Goal: Task Accomplishment & Management: Use online tool/utility

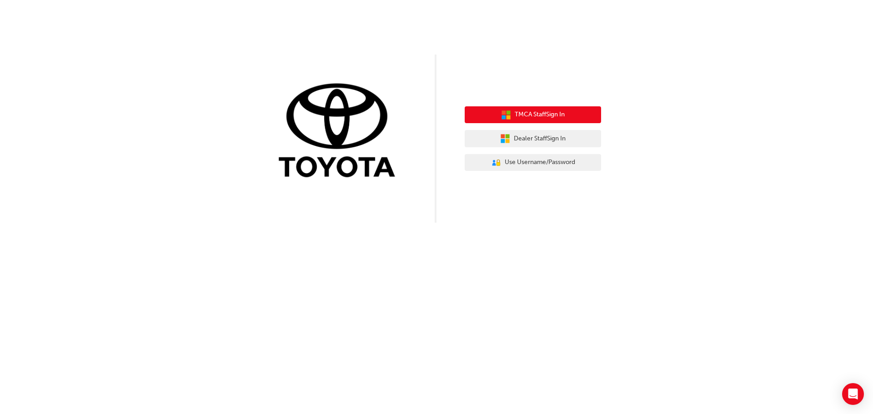
click at [558, 119] on span "TMCA Staff Sign In" at bounding box center [540, 115] width 50 height 10
click at [547, 114] on span "TMCA Staff Sign In" at bounding box center [540, 115] width 50 height 10
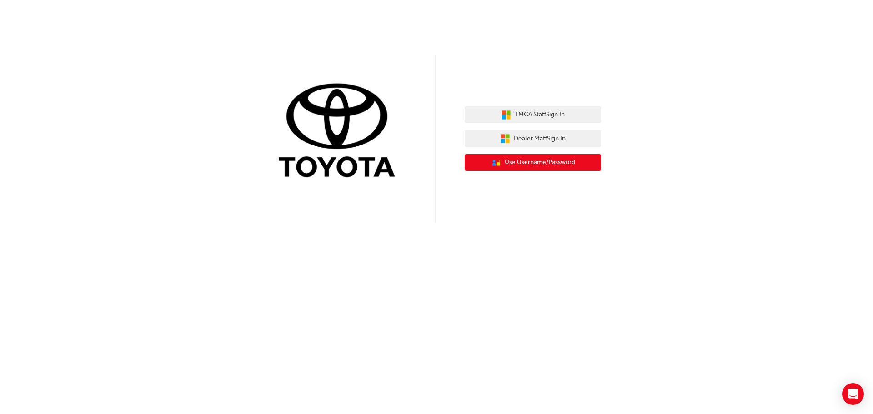
click at [529, 162] on span "Use Username/Password" at bounding box center [540, 162] width 71 height 10
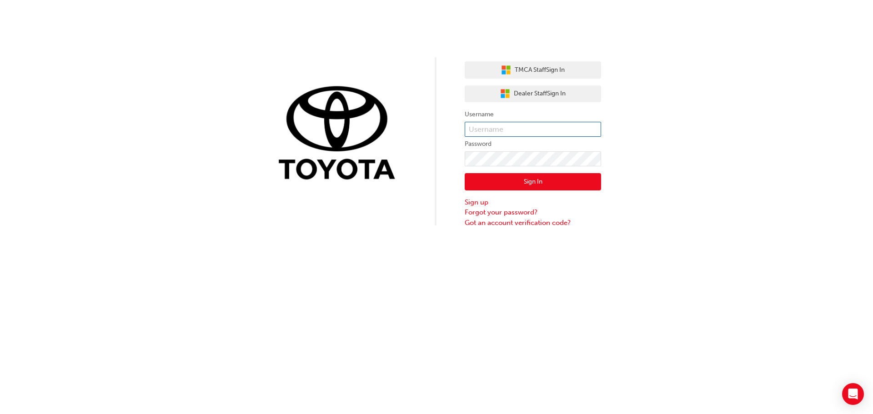
type input "[EMAIL_ADDRESS][DOMAIN_NAME]"
click at [530, 178] on button "Sign In" at bounding box center [533, 181] width 136 height 17
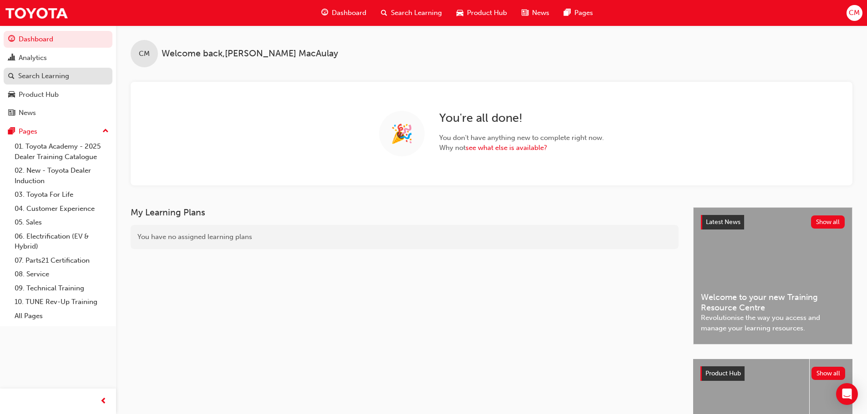
click at [48, 77] on div "Search Learning" at bounding box center [43, 76] width 51 height 10
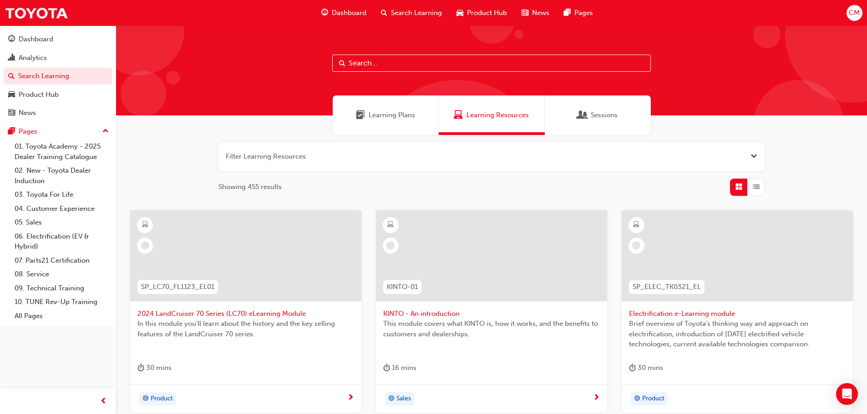
click at [417, 14] on span "Search Learning" at bounding box center [416, 13] width 51 height 10
click at [380, 120] on span "Learning Plans" at bounding box center [391, 115] width 46 height 10
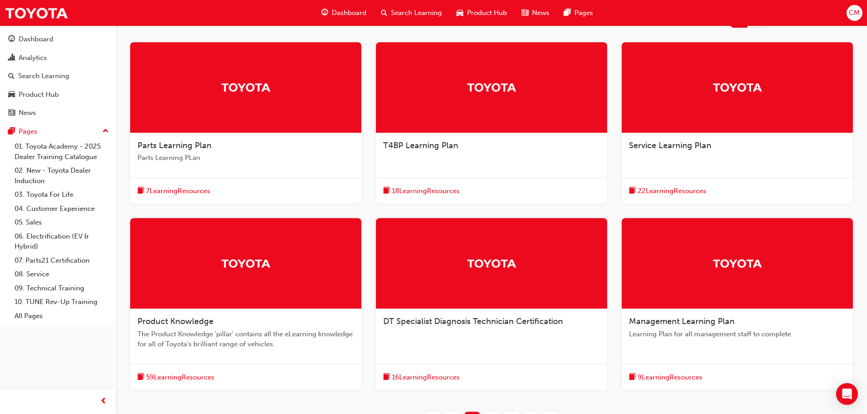
scroll to position [227, 0]
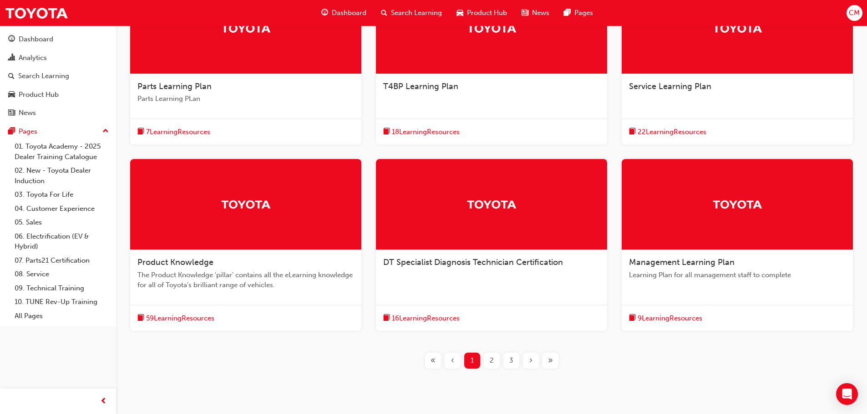
click at [223, 272] on span "The Product Knowledge 'pillar' contains all the eLearning knowledge for all of …" at bounding box center [245, 280] width 217 height 20
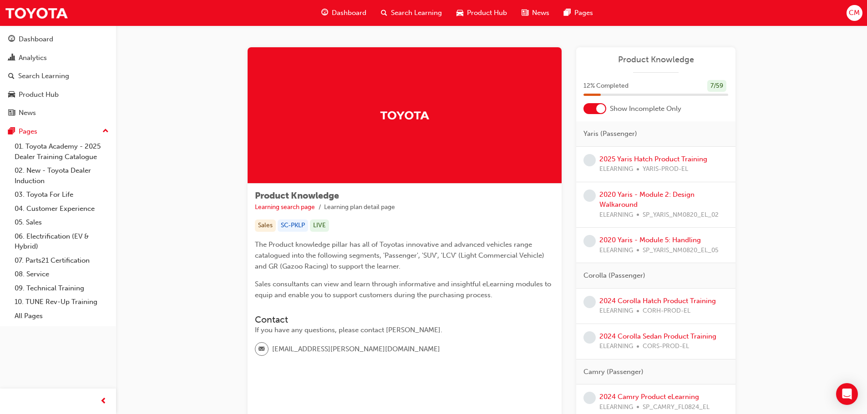
click at [339, 9] on span "Dashboard" at bounding box center [349, 13] width 35 height 10
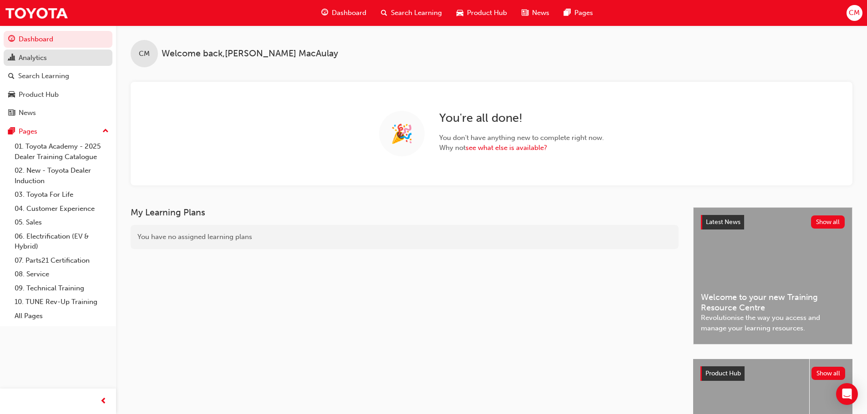
click at [44, 56] on div "Analytics" at bounding box center [33, 58] width 28 height 10
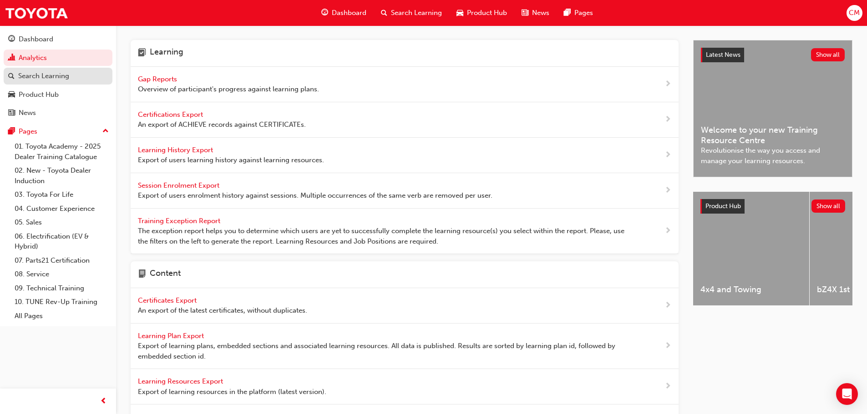
click at [30, 77] on div "Search Learning" at bounding box center [43, 76] width 51 height 10
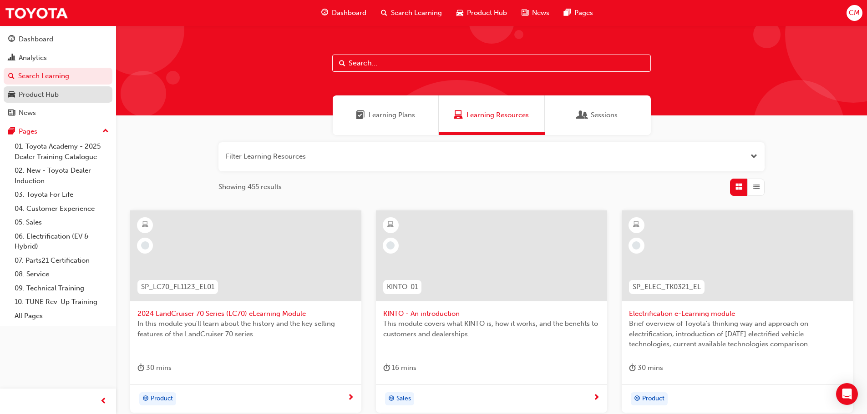
click at [67, 98] on div "Product Hub" at bounding box center [58, 94] width 100 height 11
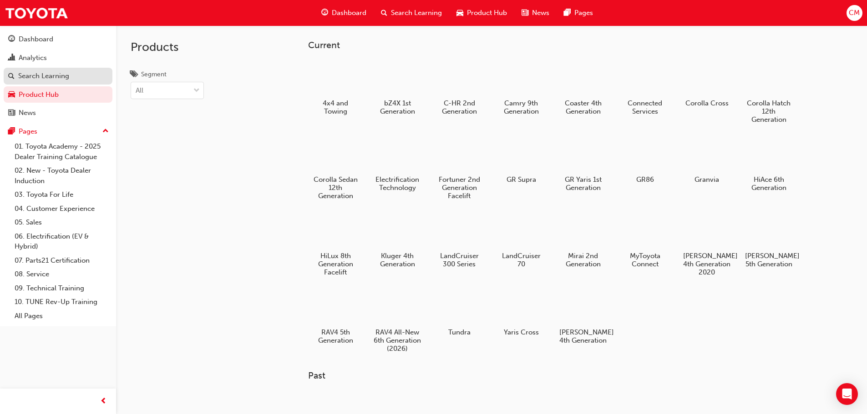
click at [67, 70] on link "Search Learning" at bounding box center [58, 76] width 109 height 17
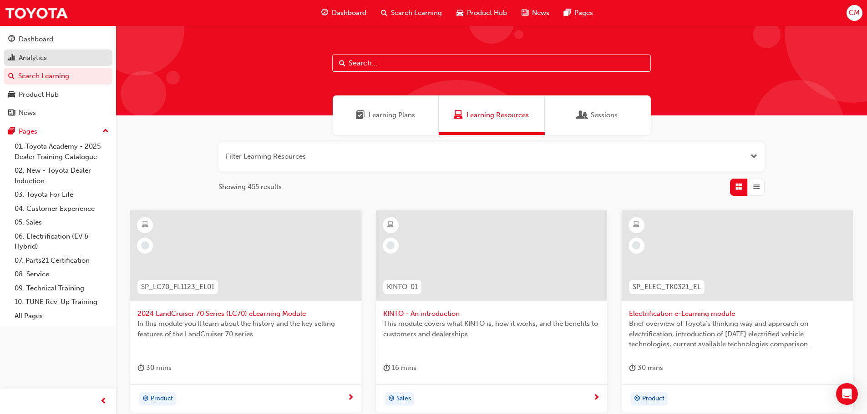
click at [69, 50] on link "Analytics" at bounding box center [58, 58] width 109 height 17
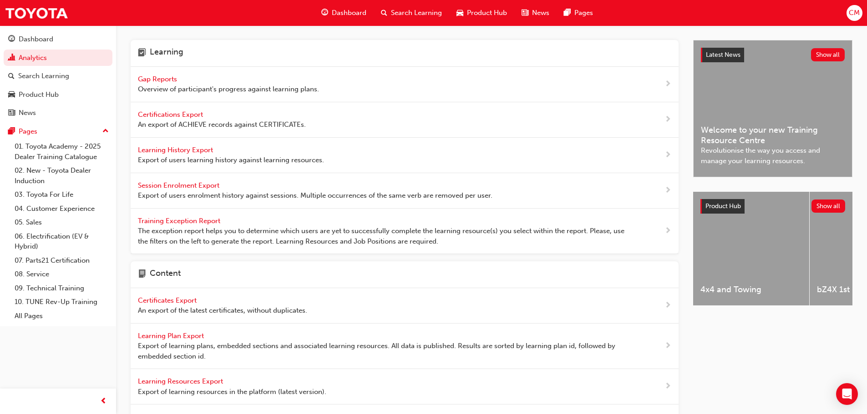
click at [168, 78] on span "Gap Reports" at bounding box center [158, 79] width 41 height 8
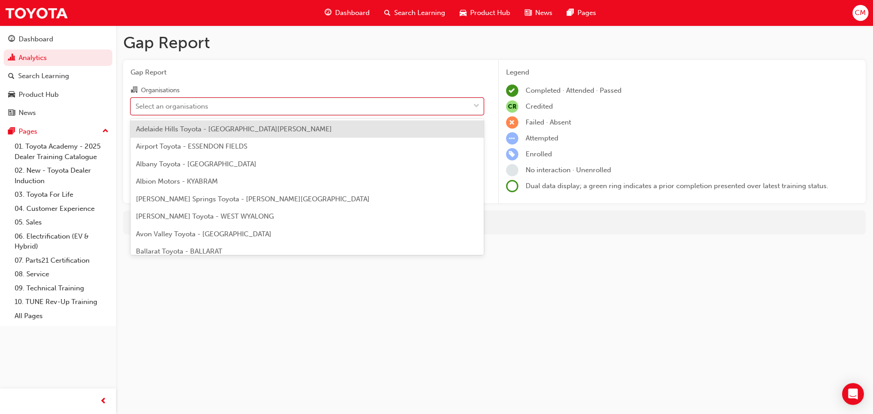
click at [252, 108] on div "Select an organisations" at bounding box center [300, 106] width 339 height 16
click at [136, 108] on input "Organisations option Adelaide Hills Toyota - [GEOGRAPHIC_DATA][PERSON_NAME] foc…" at bounding box center [136, 106] width 1 height 8
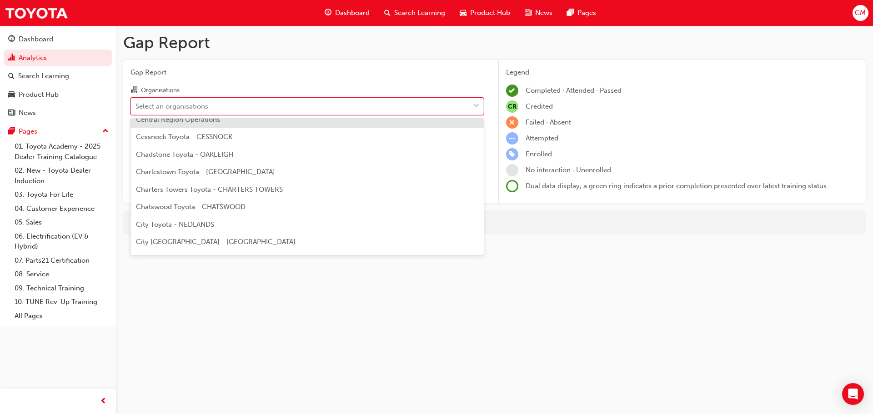
scroll to position [1001, 0]
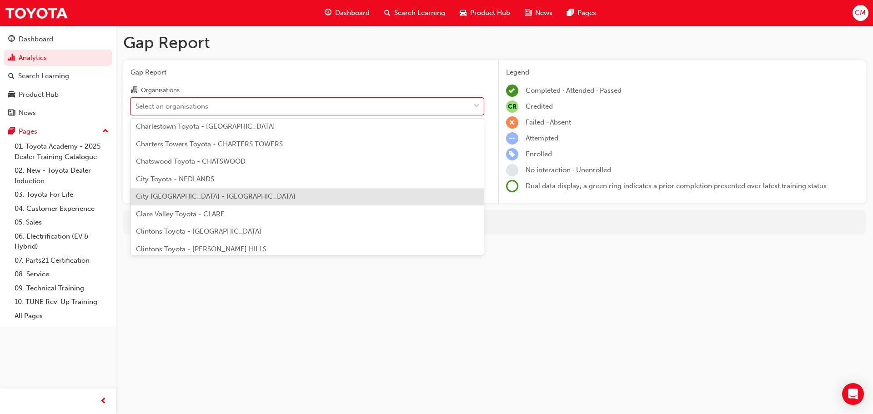
click at [231, 198] on div "City [GEOGRAPHIC_DATA] - [GEOGRAPHIC_DATA]" at bounding box center [307, 197] width 353 height 18
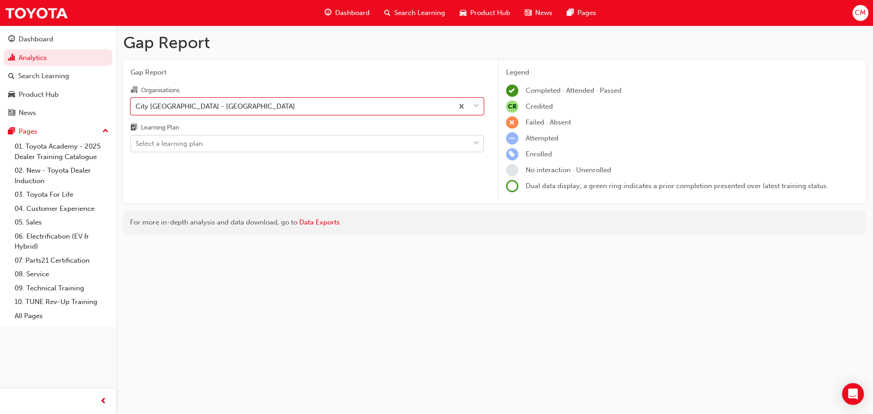
click at [205, 141] on div "Select a learning plan" at bounding box center [300, 144] width 339 height 16
click at [136, 141] on input "Learning Plan Select a learning plan" at bounding box center [136, 144] width 1 height 8
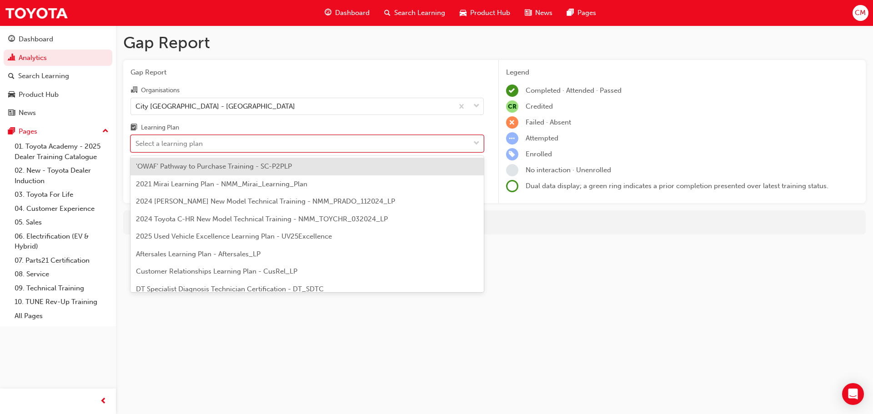
click at [205, 141] on div "Select a learning plan" at bounding box center [300, 144] width 339 height 16
click at [136, 141] on input "Learning Plan option 'OWAF' Pathway to Purchase Training - SC-P2PLP focused, 1 …" at bounding box center [136, 144] width 1 height 8
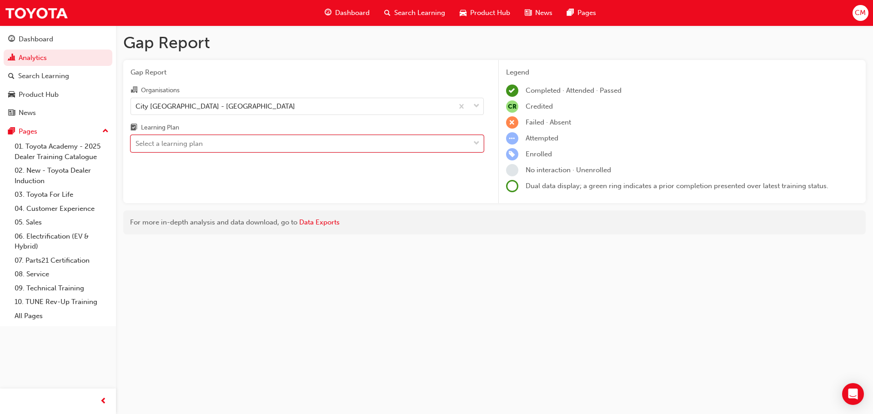
click at [560, 172] on span "No interaction · Unenrolled" at bounding box center [569, 170] width 86 height 8
click at [277, 137] on div "Select a learning plan" at bounding box center [300, 144] width 339 height 16
click at [136, 140] on input "Learning Plan Select a learning plan" at bounding box center [136, 144] width 1 height 8
click at [671, 256] on div "Gap Report Gap Report Organisations City Toyota - NORTHBRIDGE Learning Plan Sel…" at bounding box center [436, 207] width 873 height 414
click at [450, 180] on div "Gap Report Organisations City Toyota - [GEOGRAPHIC_DATA] Learning Plan Select a…" at bounding box center [307, 132] width 368 height 144
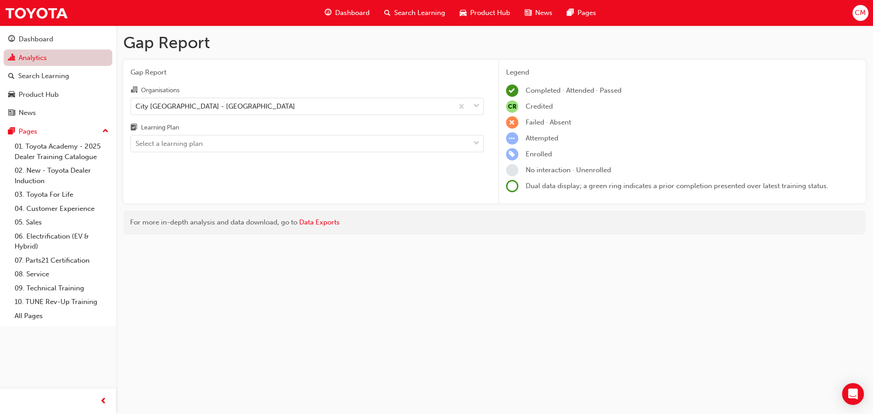
click at [35, 59] on link "Analytics" at bounding box center [58, 58] width 109 height 17
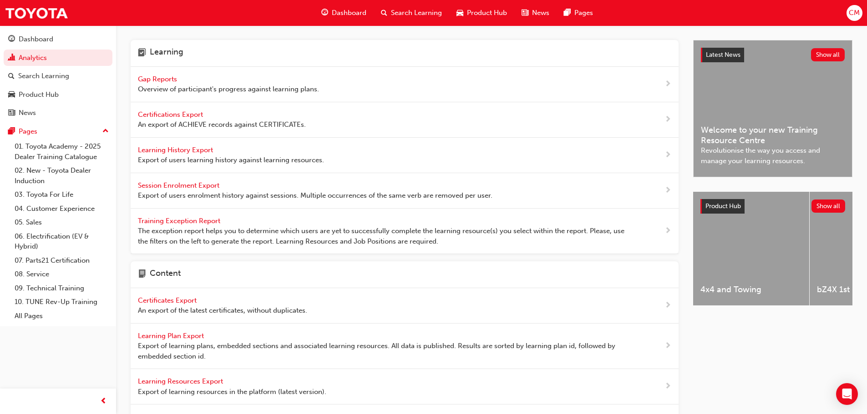
click at [183, 151] on span "Learning History Export" at bounding box center [176, 150] width 77 height 8
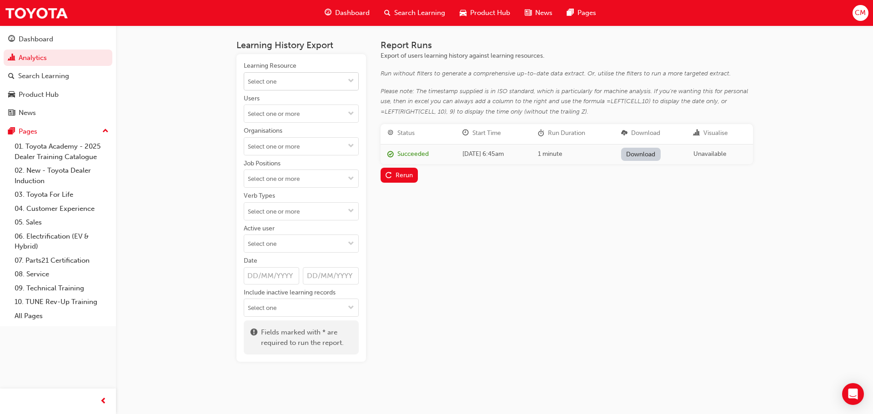
click at [295, 80] on input "Learning Resource" at bounding box center [301, 81] width 114 height 17
click at [182, 140] on div "Learning History Export Learning Resource No results, type at least 1 character…" at bounding box center [436, 207] width 873 height 414
click at [290, 147] on input "Organisations" at bounding box center [301, 146] width 114 height 17
type input "city"
click at [309, 182] on li "City [GEOGRAPHIC_DATA] - [GEOGRAPHIC_DATA]" at bounding box center [301, 185] width 115 height 27
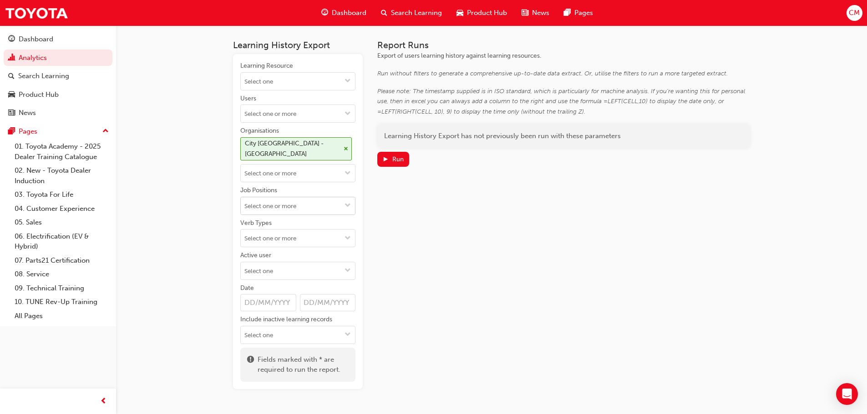
click at [317, 199] on input "Job Positions" at bounding box center [298, 205] width 114 height 17
type input "used"
click at [312, 242] on li "Used Vehicles Sales Consultant" at bounding box center [297, 250] width 115 height 17
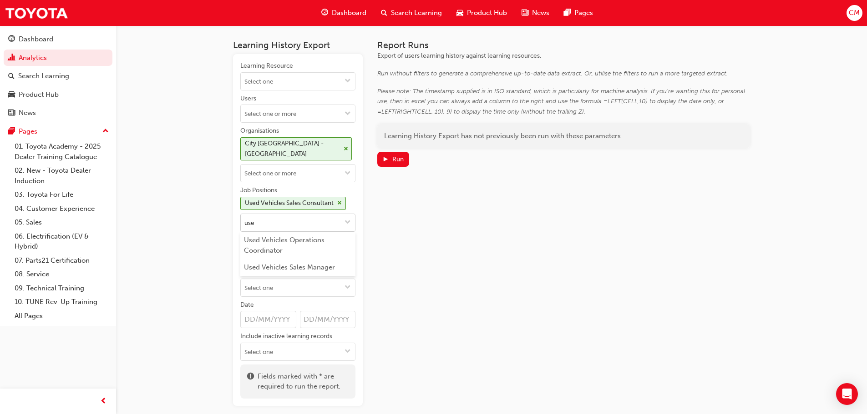
type input "used"
click at [300, 259] on li "Used Vehicles Sales Manager" at bounding box center [297, 267] width 115 height 17
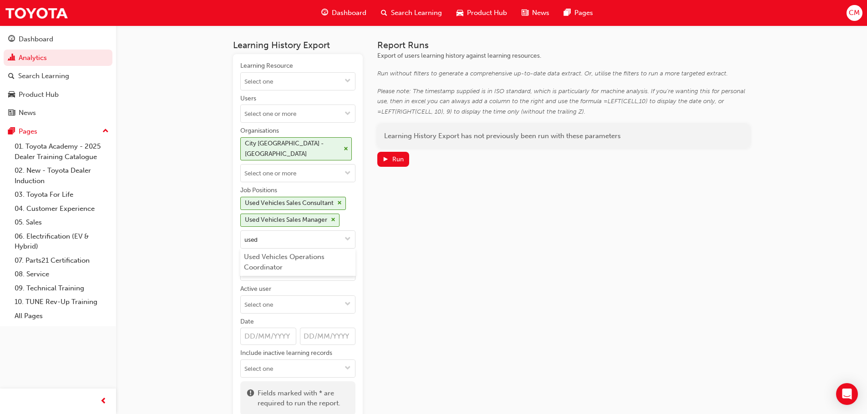
type input "used"
click at [432, 231] on div "Report Runs Export of users learning history against learning resources. Run wi…" at bounding box center [563, 231] width 373 height 383
click at [397, 163] on div "Run" at bounding box center [392, 160] width 21 height 10
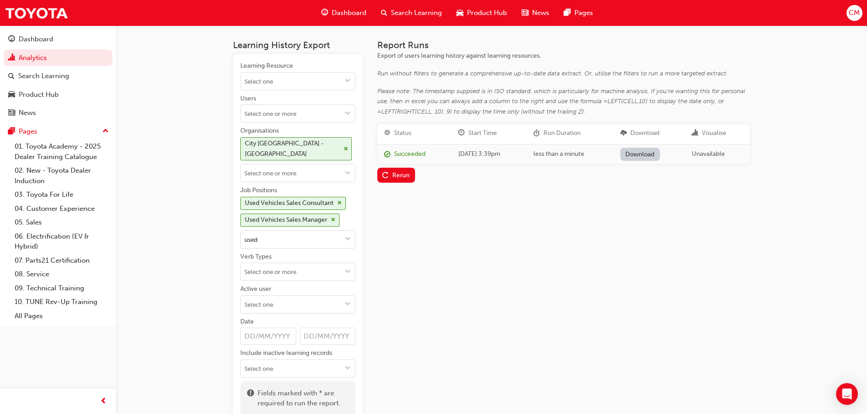
click at [650, 156] on link "Download" at bounding box center [640, 154] width 40 height 13
